Goal: Transaction & Acquisition: Purchase product/service

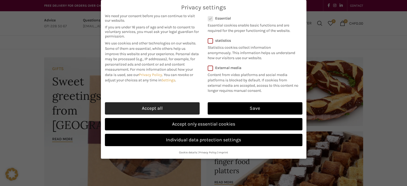
click at [158, 107] on font "Accept all" at bounding box center [152, 108] width 21 height 5
checkbox input "true"
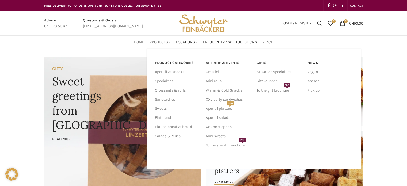
click at [164, 41] on font "Products" at bounding box center [159, 42] width 18 height 5
